Goal: Information Seeking & Learning: Learn about a topic

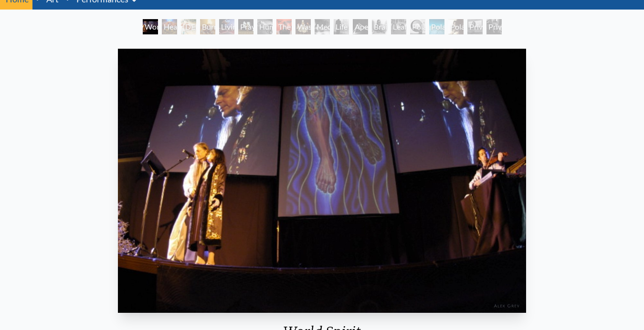
scroll to position [45, 0]
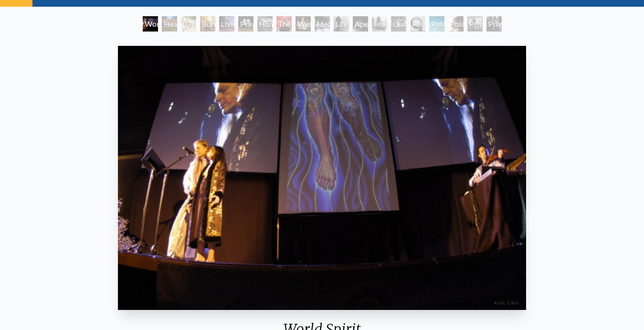
click at [163, 24] on div "Heart Net" at bounding box center [169, 23] width 15 height 15
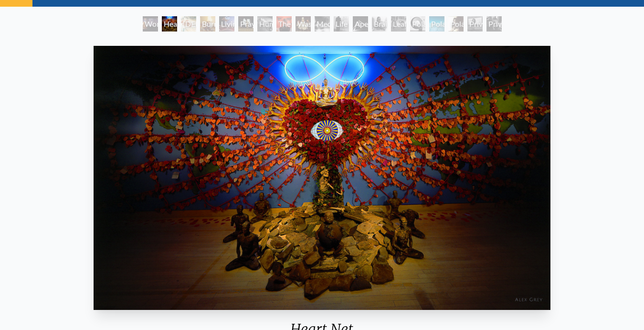
click at [196, 23] on div "[DEMOGRAPHIC_DATA]" at bounding box center [188, 23] width 15 height 15
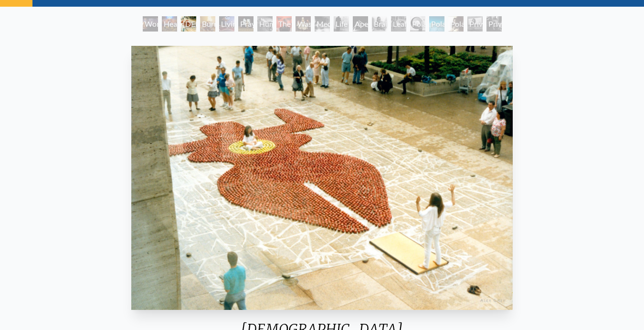
click at [215, 23] on div "Burnt Offering" at bounding box center [207, 23] width 15 height 15
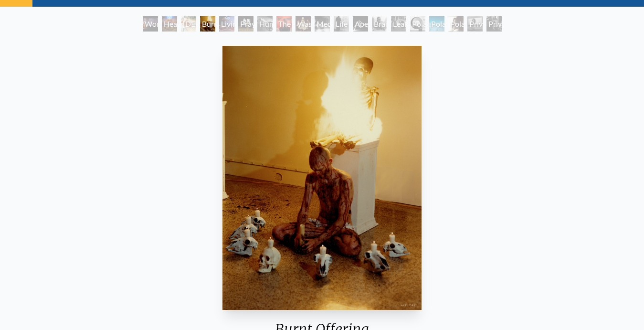
click at [243, 21] on div "Prayer Wheel" at bounding box center [245, 23] width 15 height 15
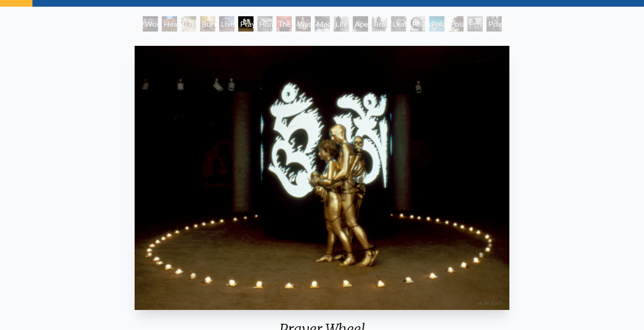
click at [253, 23] on div "Prayer Wheel" at bounding box center [245, 23] width 15 height 15
click at [278, 21] on div "The Beast" at bounding box center [283, 23] width 15 height 15
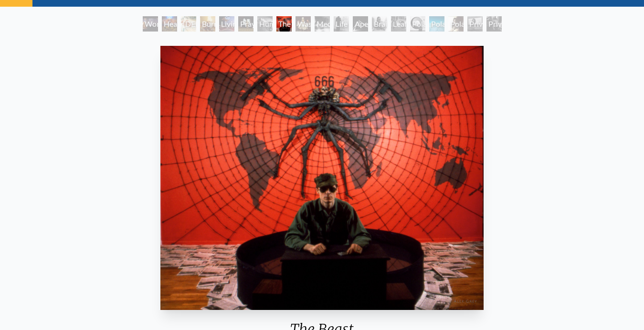
click at [311, 23] on div "Wasteland" at bounding box center [302, 23] width 15 height 15
